Goal: Task Accomplishment & Management: Use online tool/utility

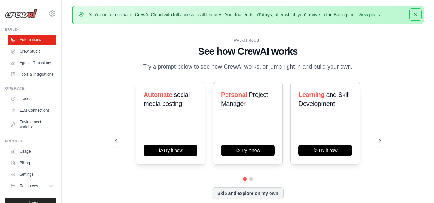
click at [417, 15] on icon "button" at bounding box center [415, 14] width 6 height 6
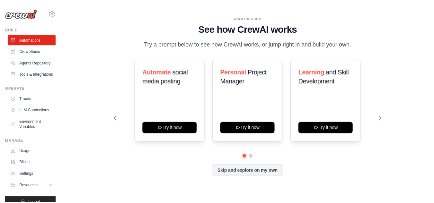
scroll to position [26, 0]
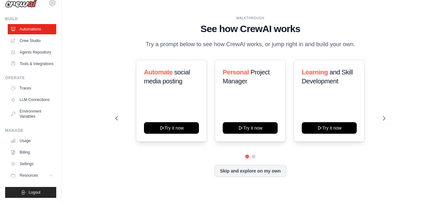
click at [71, 155] on div "You're on a free trial of CrewAI Cloud with full access to all features. Your t…" at bounding box center [250, 101] width 377 height 191
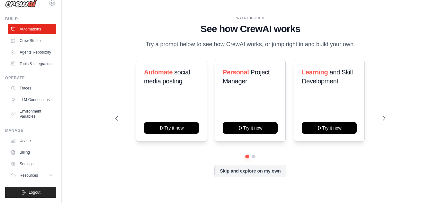
click at [71, 155] on div "You're on a free trial of CrewAI Cloud with full access to all features. Your t…" at bounding box center [250, 101] width 377 height 191
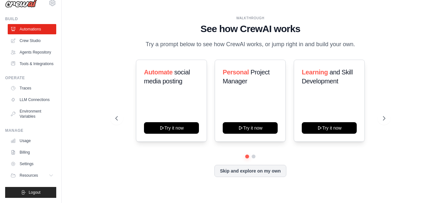
click at [71, 155] on div "You're on a free trial of CrewAI Cloud with full access to all features. Your t…" at bounding box center [250, 101] width 377 height 191
click at [34, 168] on link "Settings" at bounding box center [32, 164] width 49 height 10
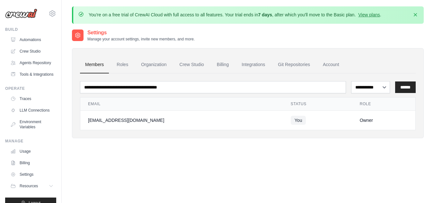
drag, startPoint x: 177, startPoint y: 103, endPoint x: 144, endPoint y: 97, distance: 33.7
click at [144, 97] on div "Email Status Role jakeybrian7@gmail.com You Owner" at bounding box center [248, 113] width 336 height 33
click at [147, 80] on div "**********" at bounding box center [248, 86] width 336 height 15
click at [330, 63] on link "Account" at bounding box center [331, 64] width 27 height 17
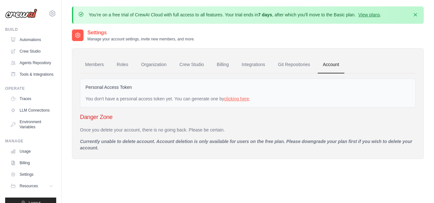
click at [238, 97] on link "clicking here" at bounding box center [236, 98] width 25 height 5
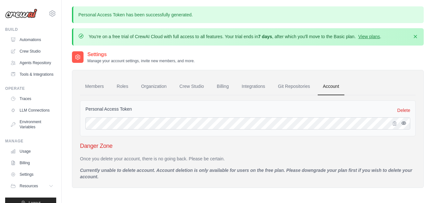
click at [404, 124] on icon "button" at bounding box center [403, 123] width 1 height 1
click at [233, 131] on div "Personal Access Token Delete" at bounding box center [248, 118] width 336 height 36
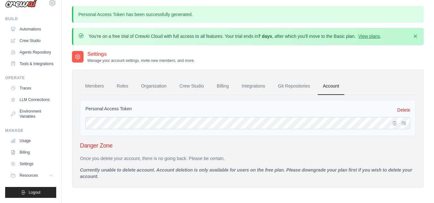
scroll to position [26, 0]
click at [49, 173] on button "Resources" at bounding box center [32, 176] width 49 height 10
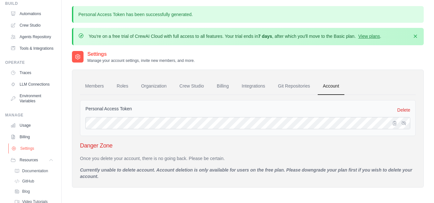
click at [45, 154] on link "Settings" at bounding box center [32, 149] width 49 height 10
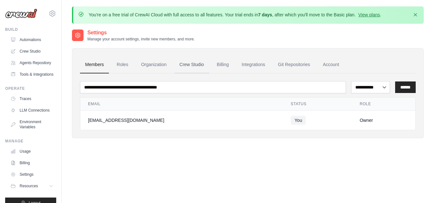
click at [196, 67] on link "Crew Studio" at bounding box center [191, 64] width 35 height 17
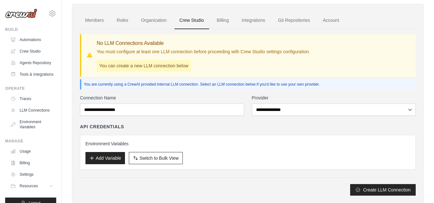
scroll to position [56, 0]
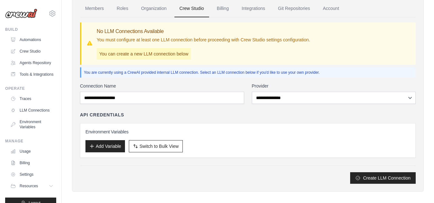
click at [312, 107] on div "**********" at bounding box center [248, 133] width 336 height 101
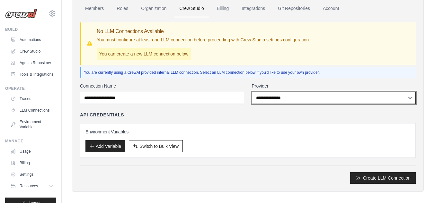
click at [309, 101] on select "**********" at bounding box center [334, 98] width 164 height 12
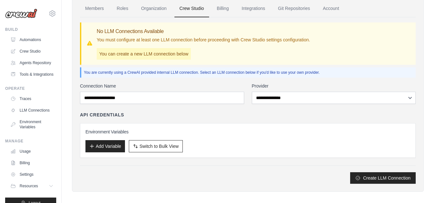
click at [194, 131] on h3 "Environment Variables" at bounding box center [247, 132] width 325 height 6
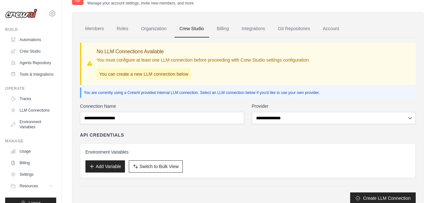
scroll to position [32, 0]
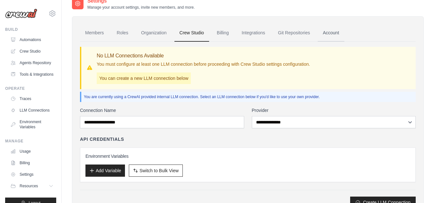
click at [336, 36] on link "Account" at bounding box center [331, 32] width 27 height 17
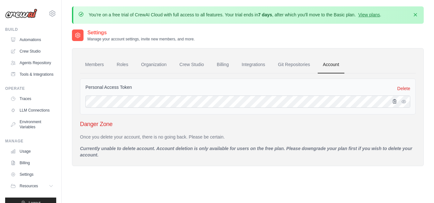
click at [397, 103] on icon "button" at bounding box center [394, 101] width 5 height 5
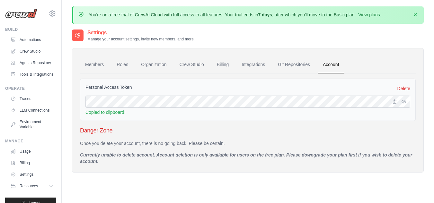
click at [408, 103] on div at bounding box center [400, 102] width 19 height 12
click at [406, 103] on button "button" at bounding box center [404, 102] width 8 height 8
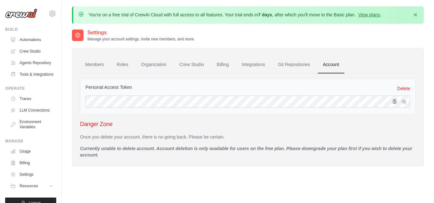
click at [395, 103] on icon "button" at bounding box center [394, 101] width 5 height 5
click at [289, 69] on link "Git Repositories" at bounding box center [294, 64] width 42 height 17
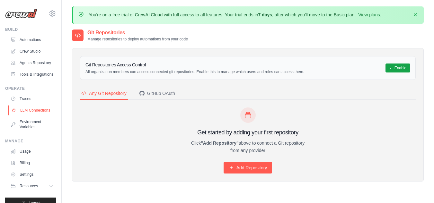
click at [30, 116] on link "LLM Connections" at bounding box center [32, 110] width 49 height 10
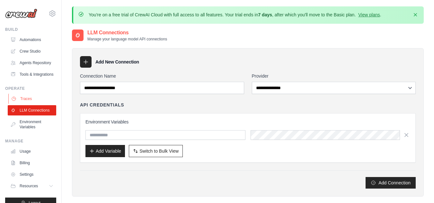
click at [31, 104] on link "Traces" at bounding box center [32, 99] width 49 height 10
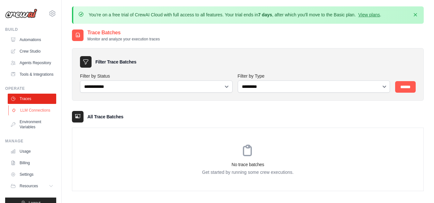
click at [36, 116] on link "LLM Connections" at bounding box center [32, 110] width 49 height 10
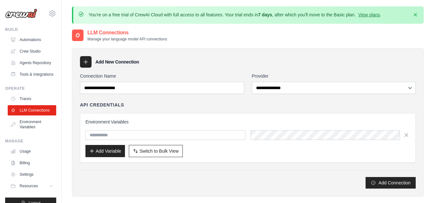
click at [85, 133] on div "Environment Variables Add Variable Switch to Bulk View Switch to Table View" at bounding box center [248, 137] width 336 height 49
click at [44, 47] on link "Crew Studio" at bounding box center [32, 51] width 49 height 10
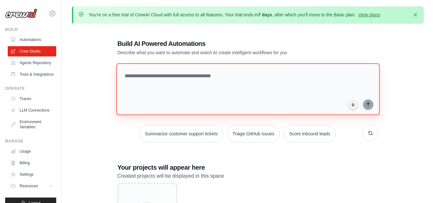
click at [177, 97] on textarea at bounding box center [247, 89] width 263 height 52
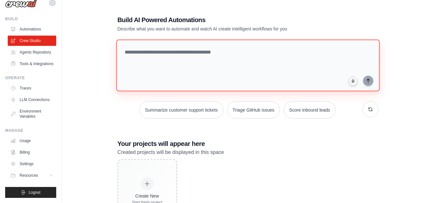
scroll to position [23, 0]
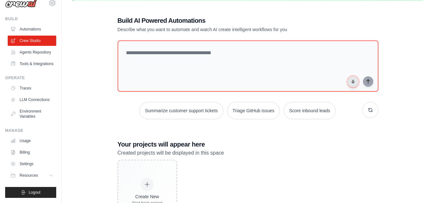
click at [354, 83] on icon "button" at bounding box center [353, 83] width 2 height 2
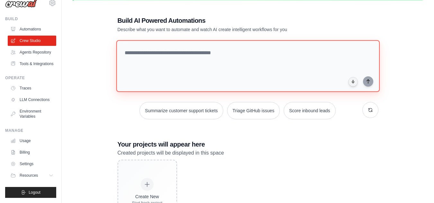
click at [275, 57] on textarea at bounding box center [247, 66] width 263 height 52
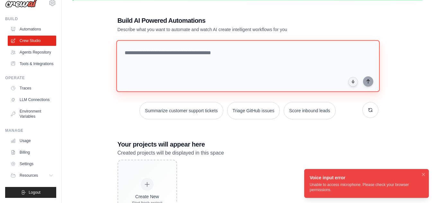
click at [211, 56] on textarea at bounding box center [247, 66] width 263 height 52
